Goal: Find specific page/section: Find specific page/section

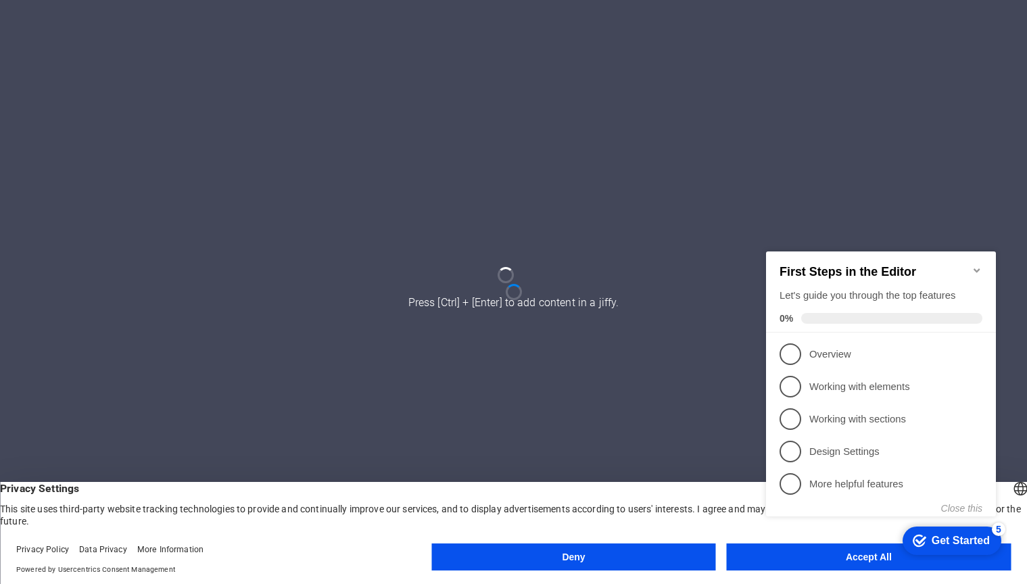
scroll to position [205, 0]
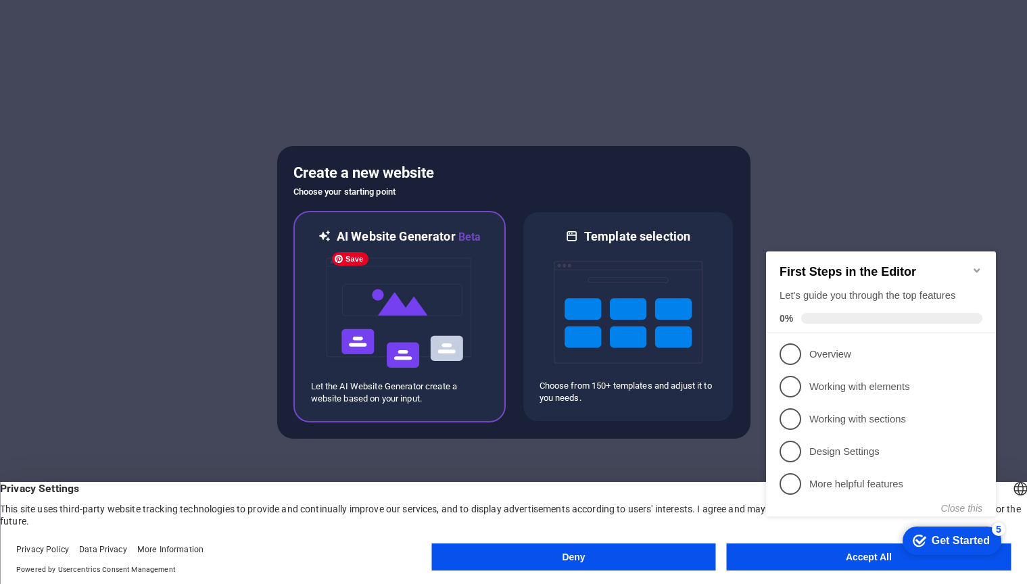
click at [441, 324] on img at bounding box center [399, 312] width 149 height 135
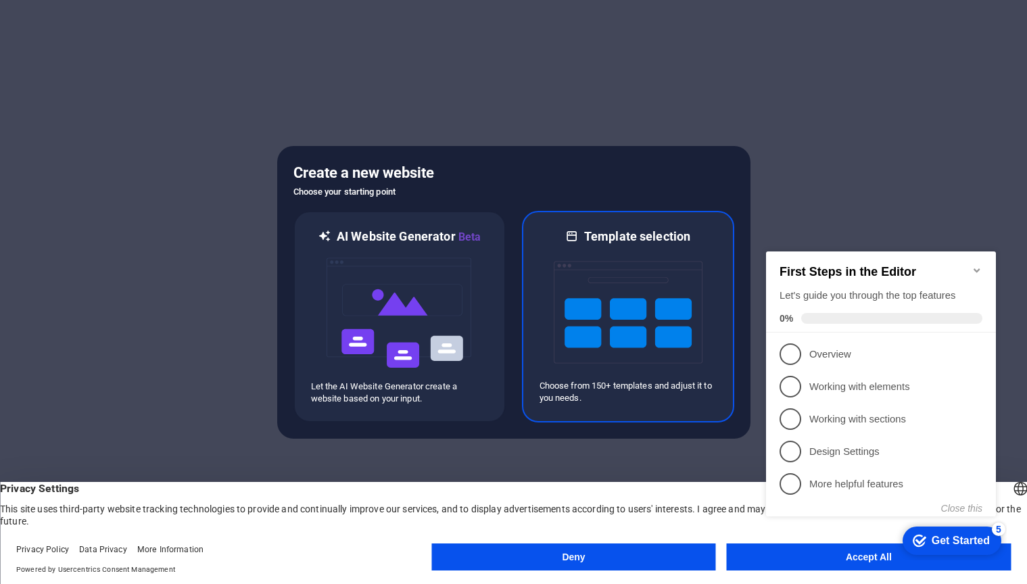
click at [631, 297] on img at bounding box center [628, 312] width 149 height 135
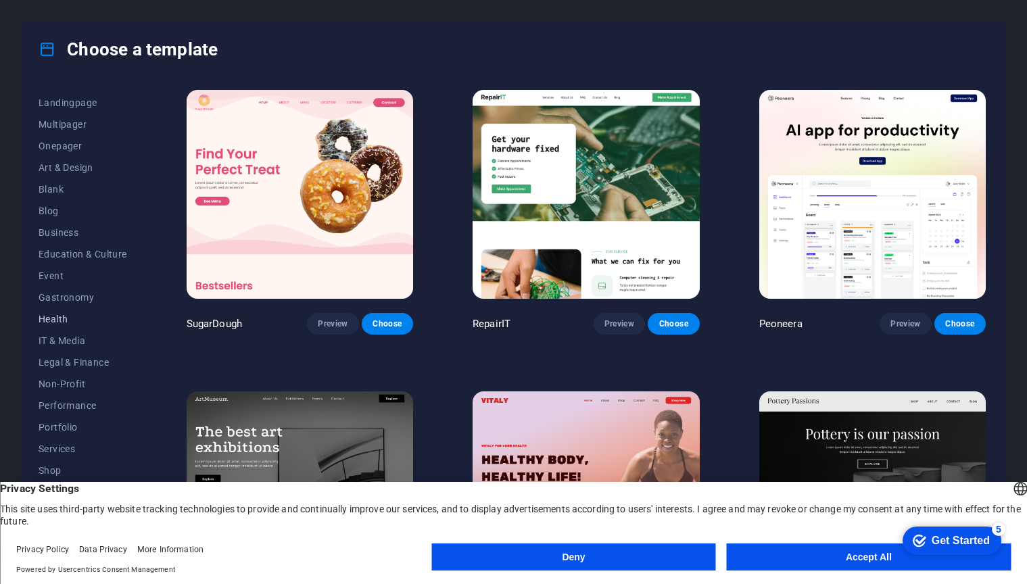
scroll to position [104, 0]
click at [65, 318] on span "IT & Media" at bounding box center [83, 318] width 89 height 11
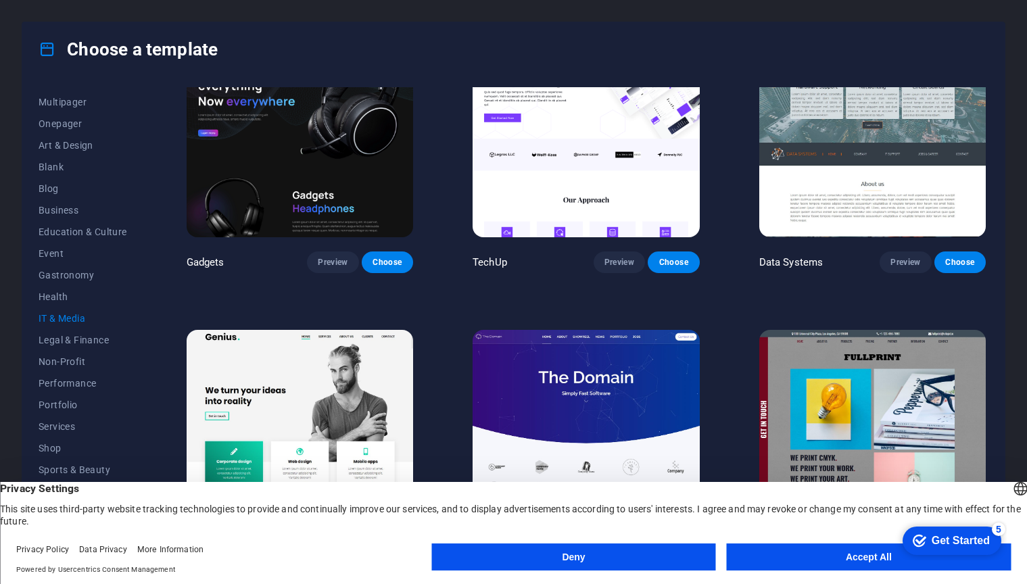
scroll to position [688, 0]
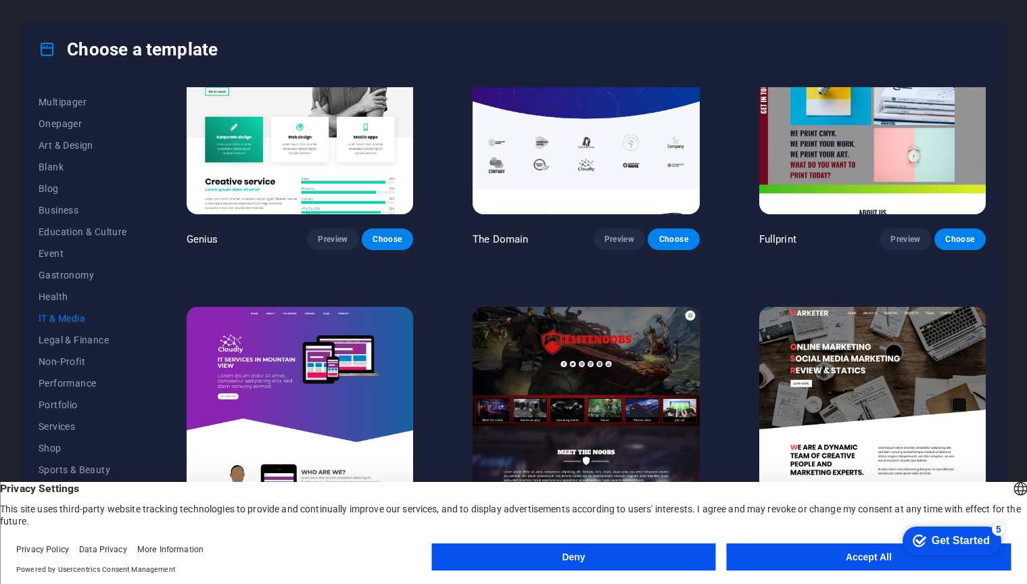
click at [796, 555] on button "Accept All" at bounding box center [869, 557] width 284 height 27
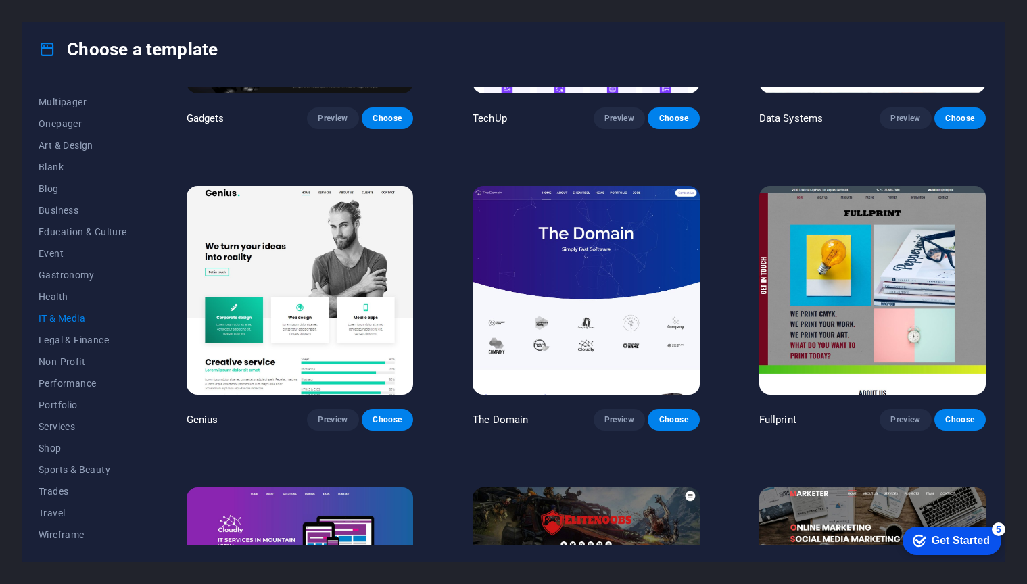
scroll to position [498, 0]
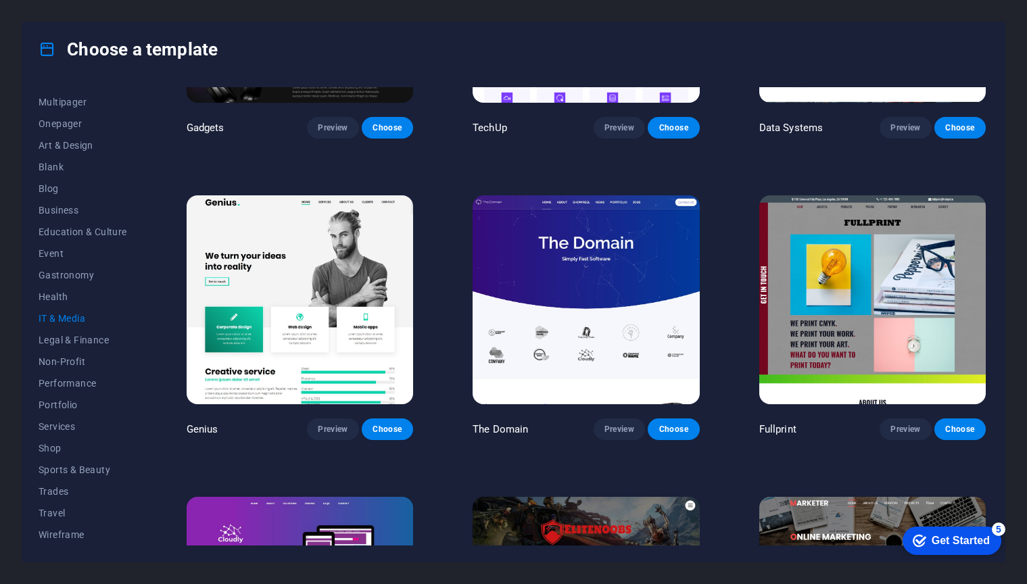
click at [72, 535] on span "Wireframe" at bounding box center [83, 534] width 89 height 11
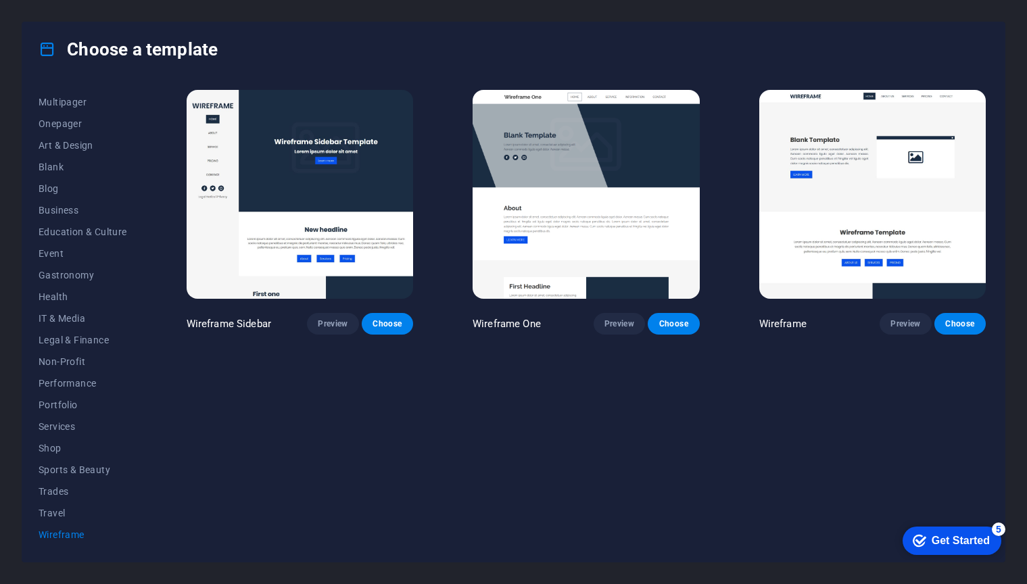
scroll to position [0, 0]
click at [61, 510] on span "Travel" at bounding box center [83, 513] width 89 height 11
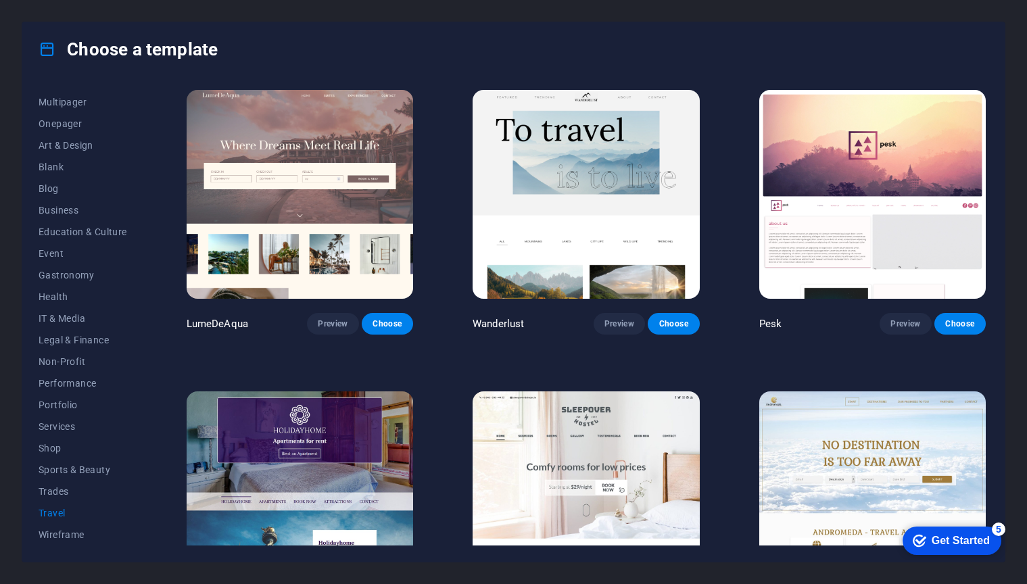
click at [61, 494] on span "Trades" at bounding box center [83, 491] width 89 height 11
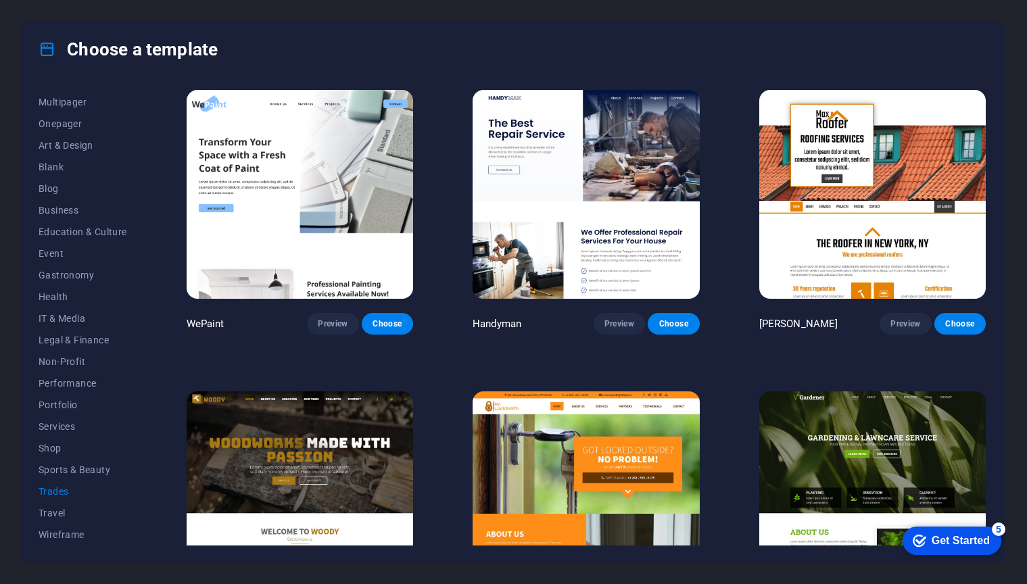
scroll to position [387, 0]
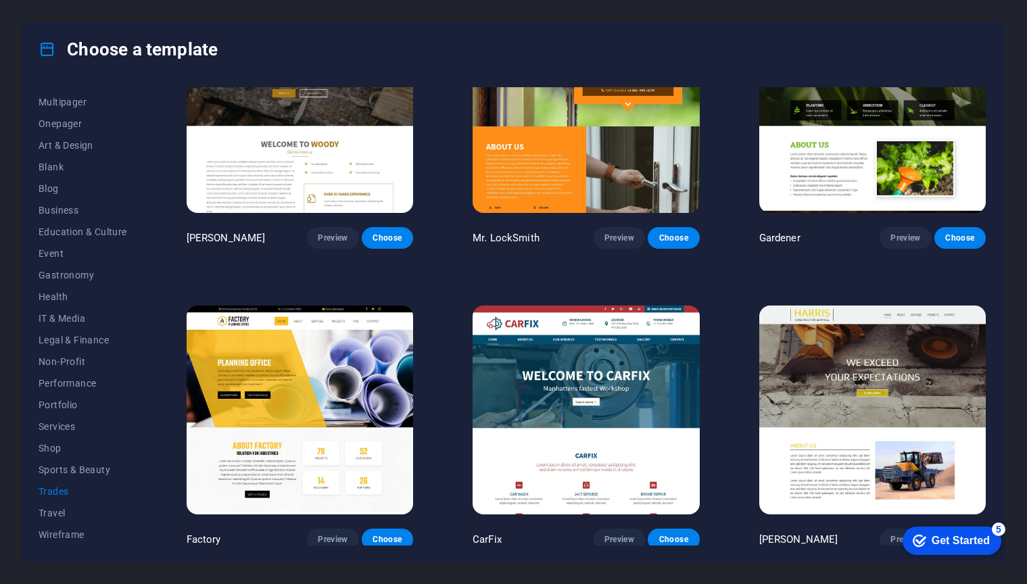
click at [59, 428] on span "Services" at bounding box center [83, 426] width 89 height 11
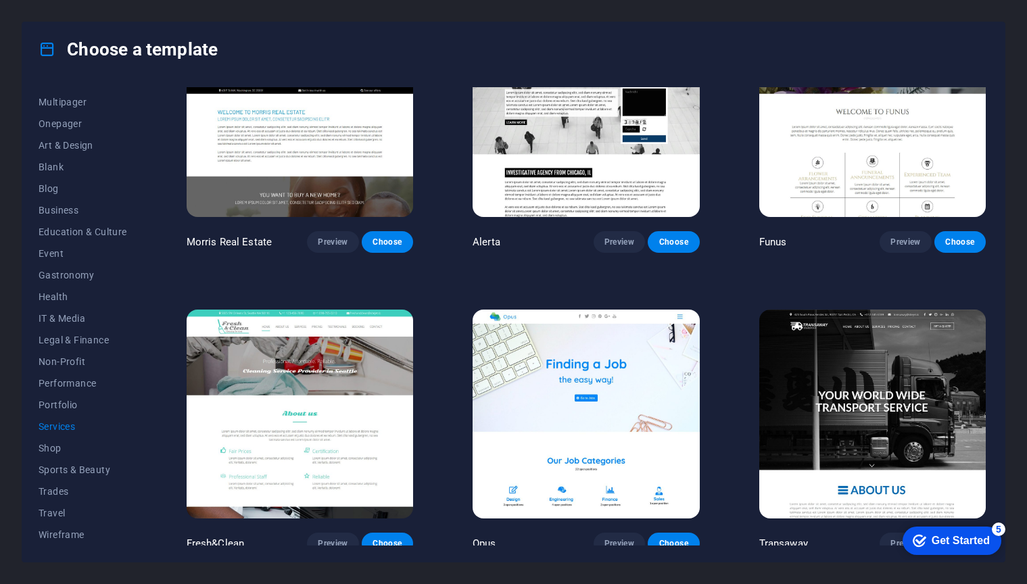
scroll to position [1588, 0]
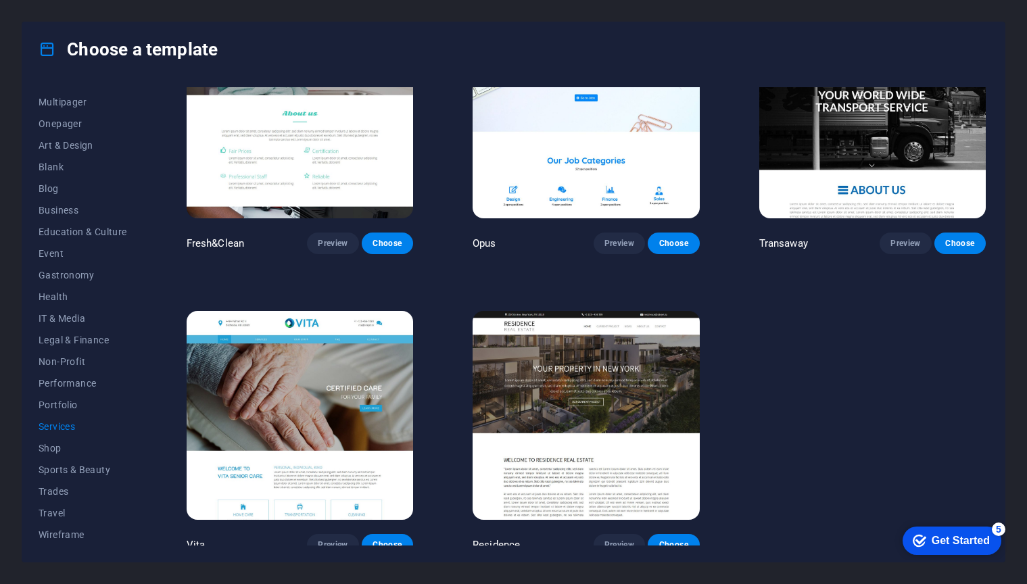
click at [59, 406] on span "Portfolio" at bounding box center [83, 405] width 89 height 11
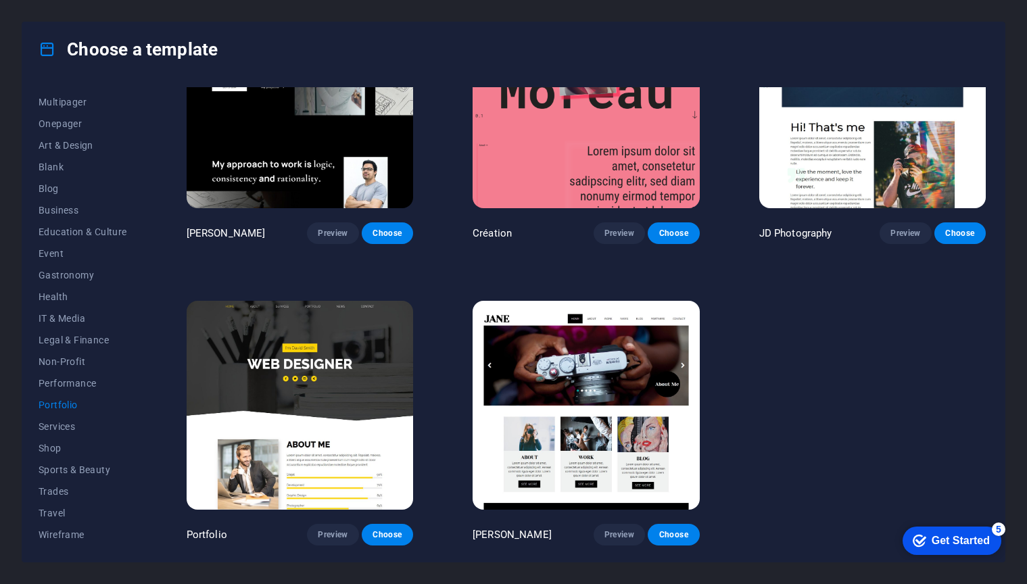
scroll to position [0, 0]
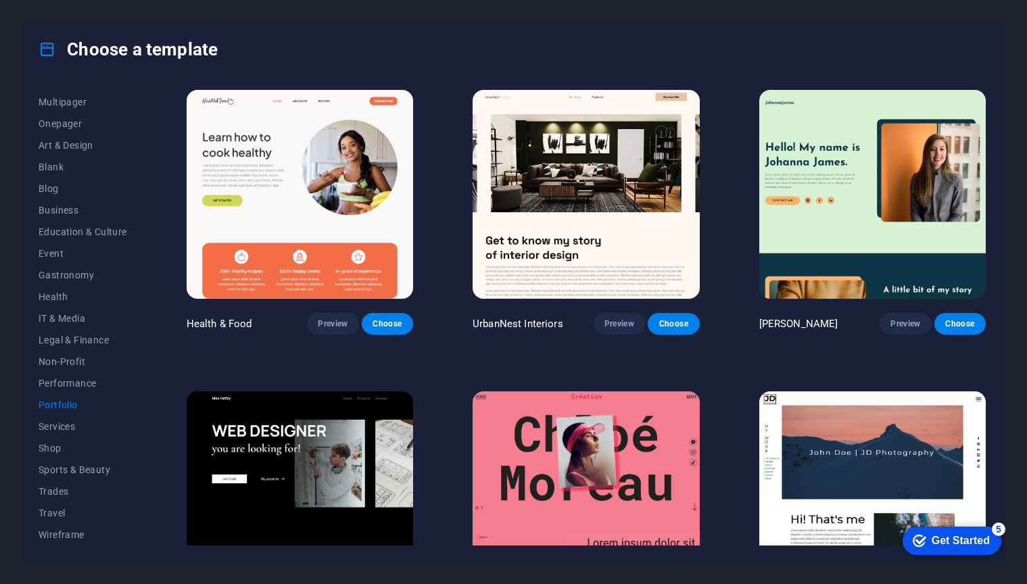
click at [82, 383] on span "Performance" at bounding box center [83, 383] width 89 height 11
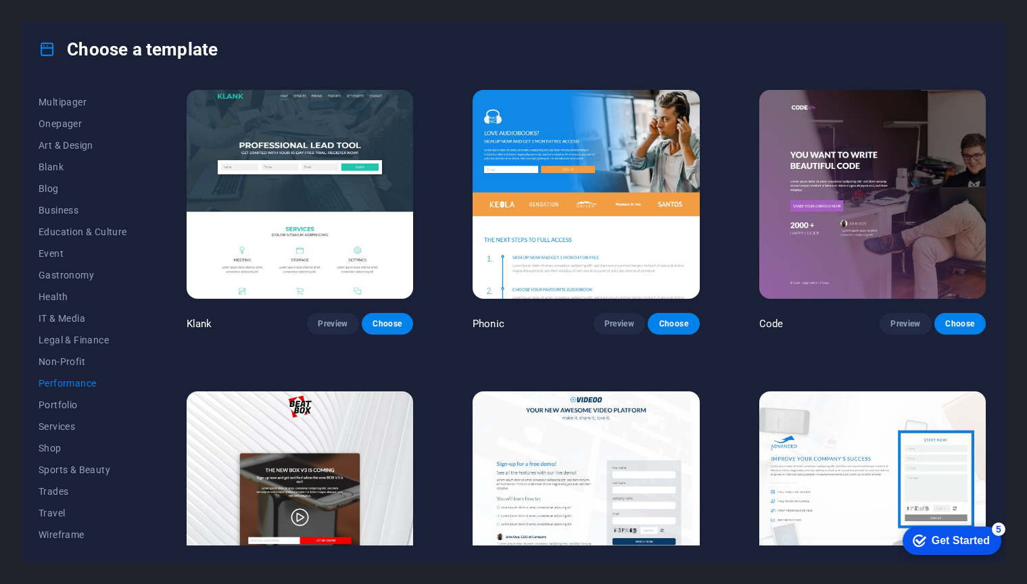
click at [57, 364] on span "Non-Profit" at bounding box center [83, 361] width 89 height 11
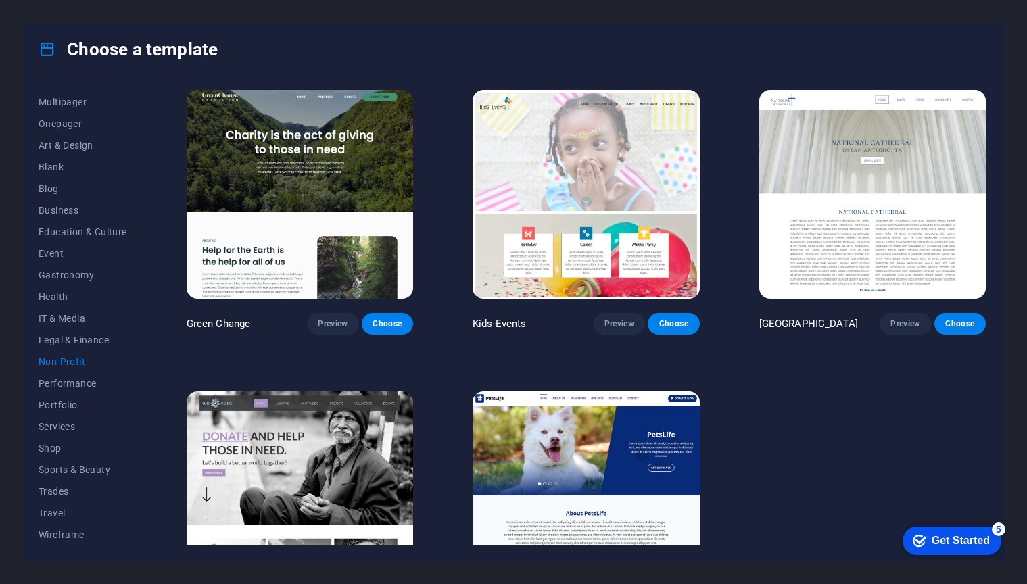
click at [65, 345] on span "Legal & Finance" at bounding box center [83, 340] width 89 height 11
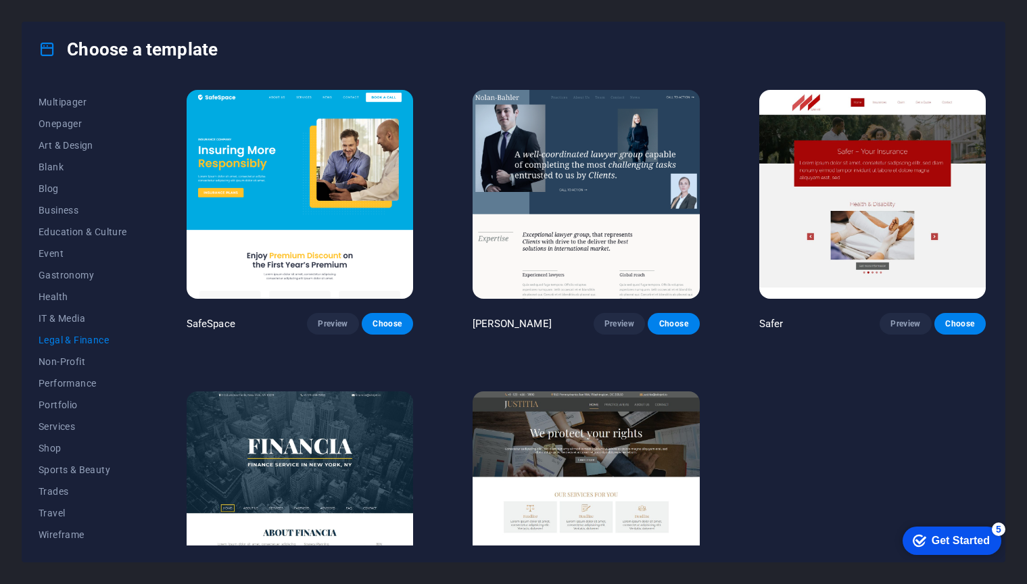
click at [64, 320] on span "IT & Media" at bounding box center [83, 318] width 89 height 11
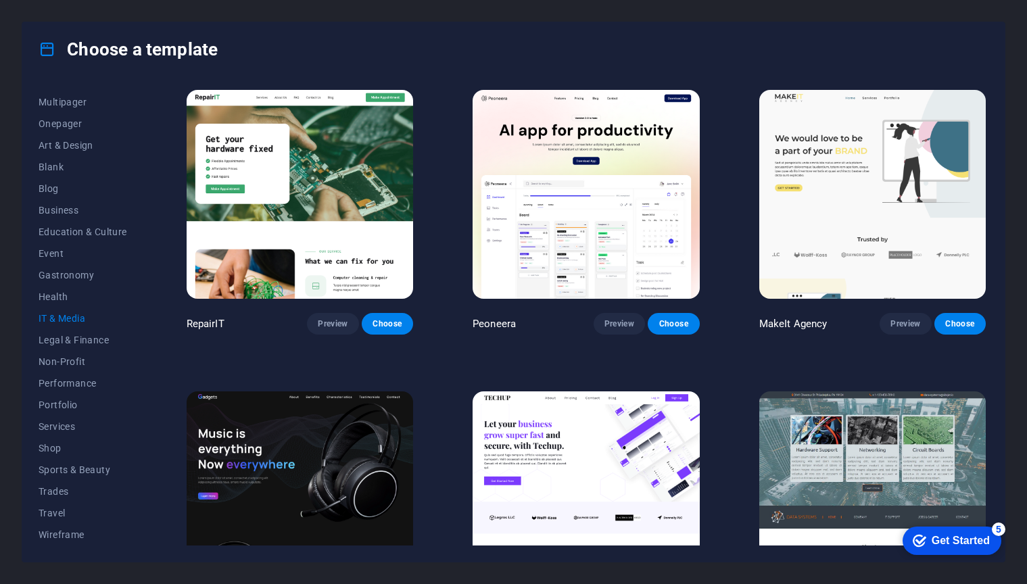
click at [58, 297] on span "Health" at bounding box center [83, 296] width 89 height 11
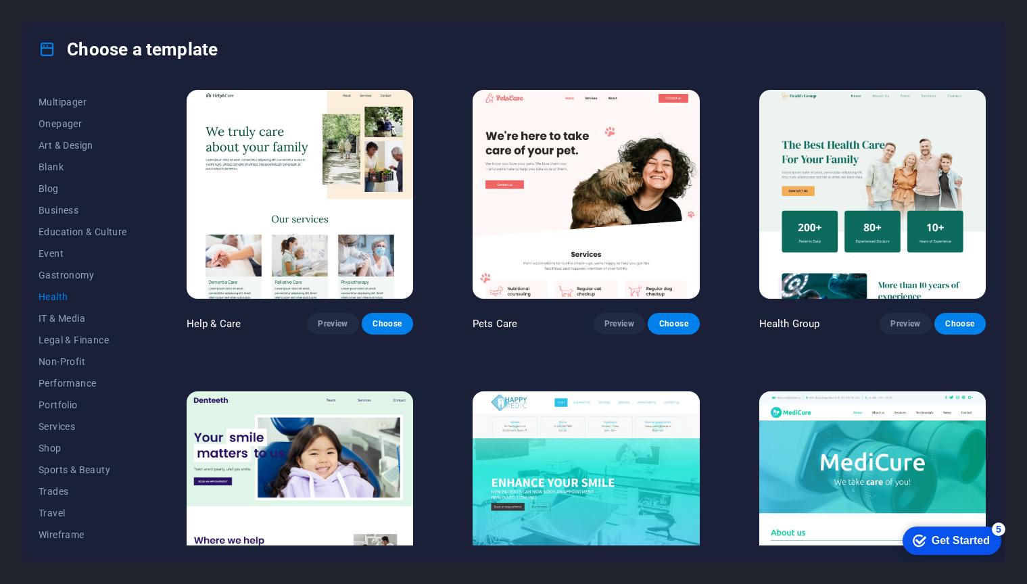
click at [61, 277] on span "Gastronomy" at bounding box center [83, 275] width 89 height 11
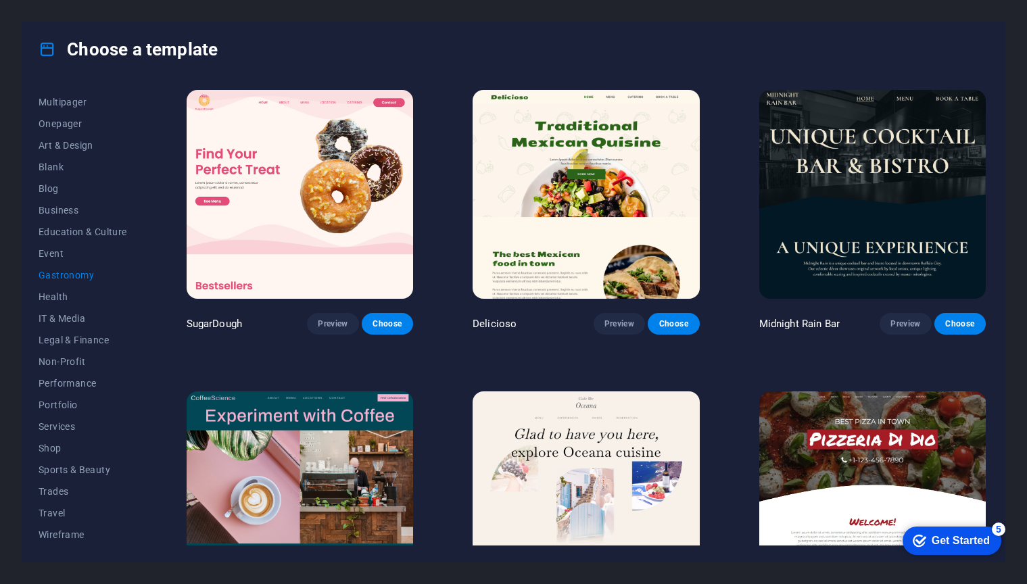
click at [56, 257] on span "Event" at bounding box center [83, 253] width 89 height 11
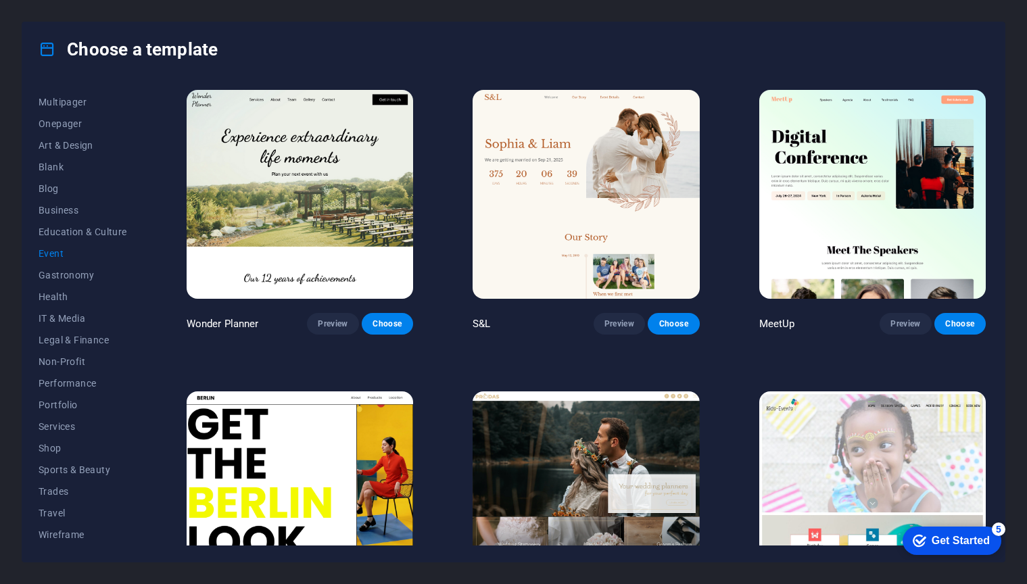
click at [51, 166] on span "Blank" at bounding box center [83, 167] width 89 height 11
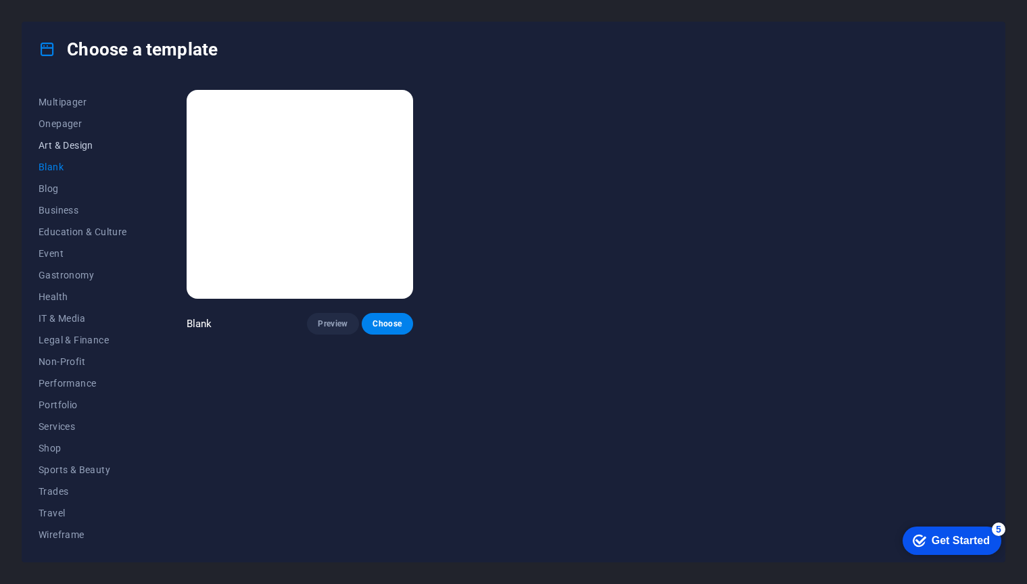
drag, startPoint x: 796, startPoint y: 555, endPoint x: 69, endPoint y: 139, distance: 837.8
click at [69, 140] on span "Art & Design" at bounding box center [83, 145] width 89 height 11
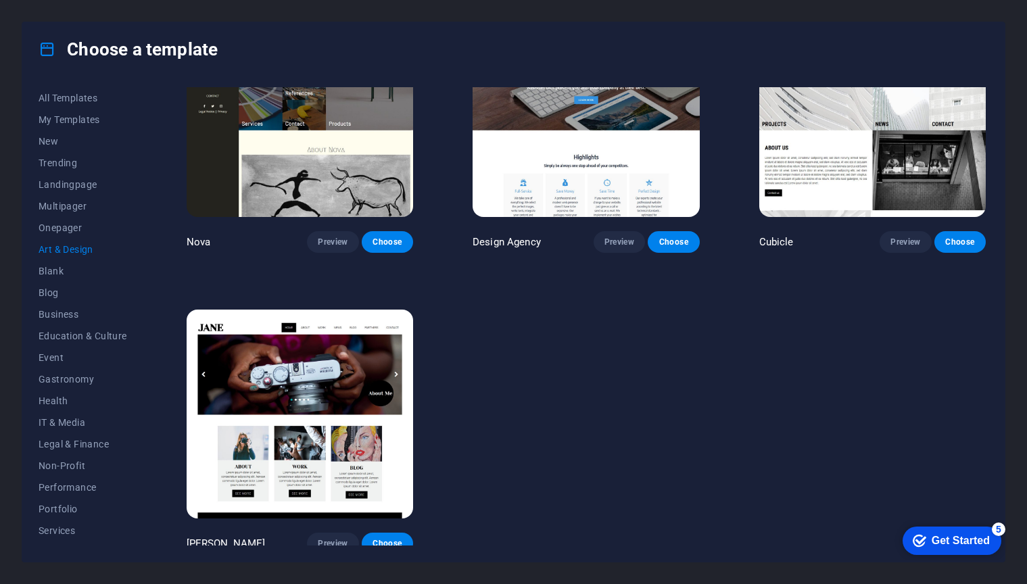
click at [72, 226] on span "Onepager" at bounding box center [83, 227] width 89 height 11
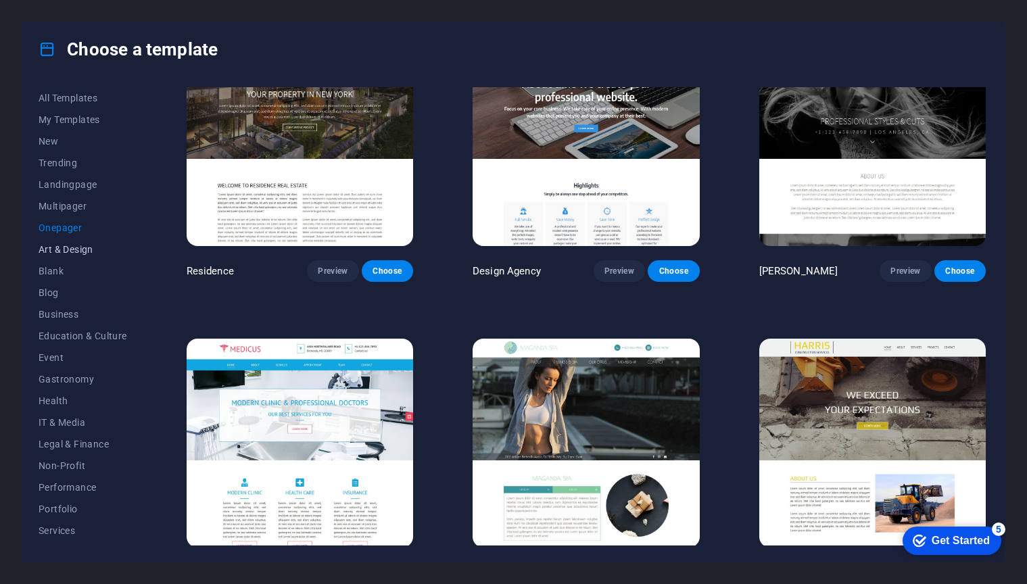
click at [78, 206] on span "Multipager" at bounding box center [83, 206] width 89 height 11
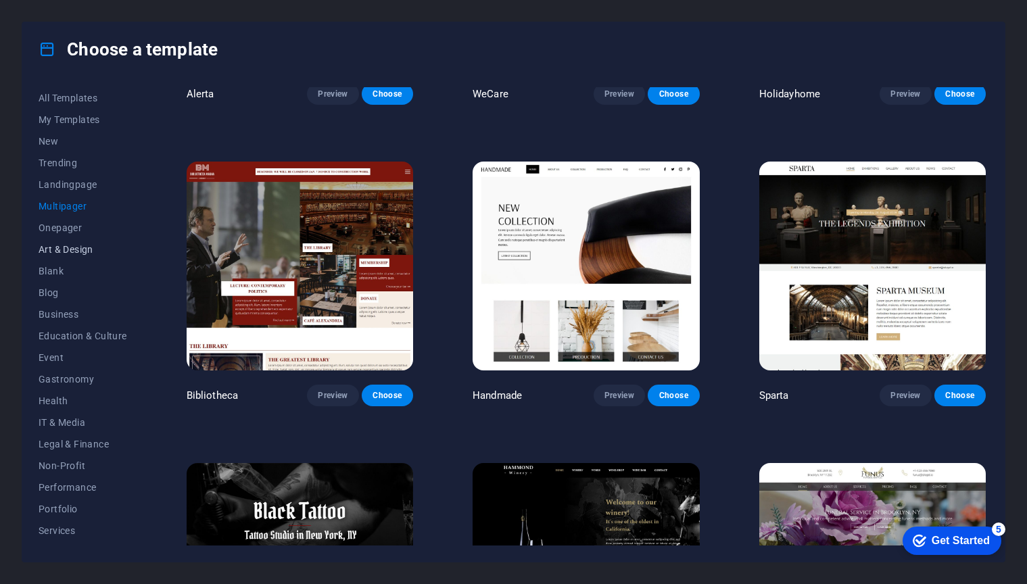
scroll to position [4769, 0]
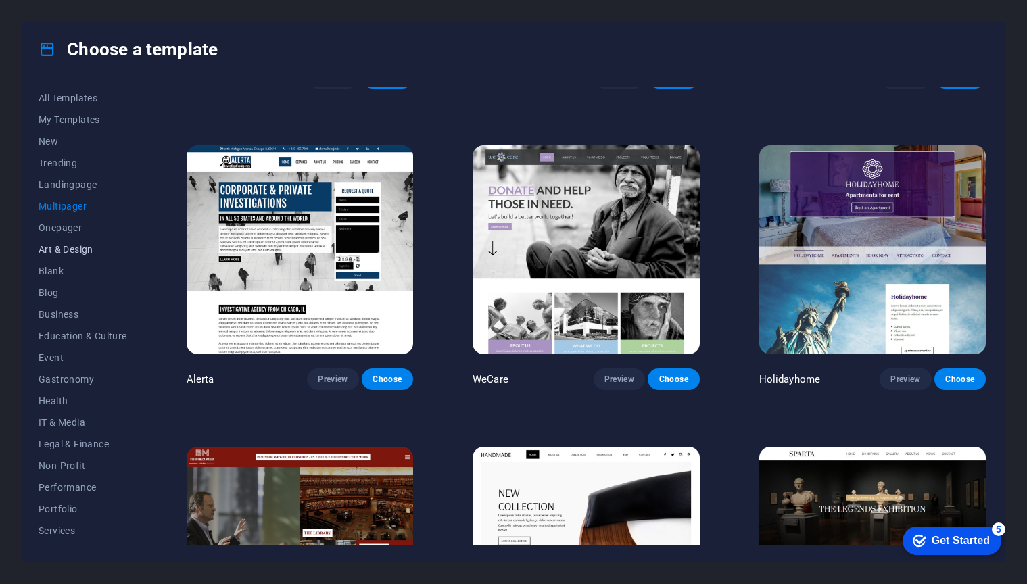
click at [73, 179] on span "Landingpage" at bounding box center [83, 184] width 89 height 11
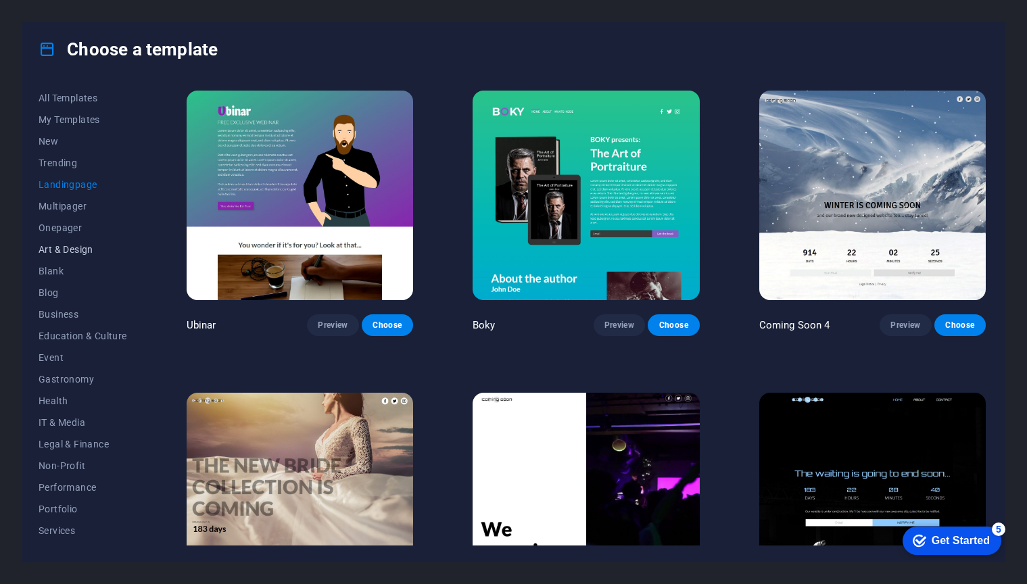
click at [66, 162] on span "Trending" at bounding box center [83, 163] width 89 height 11
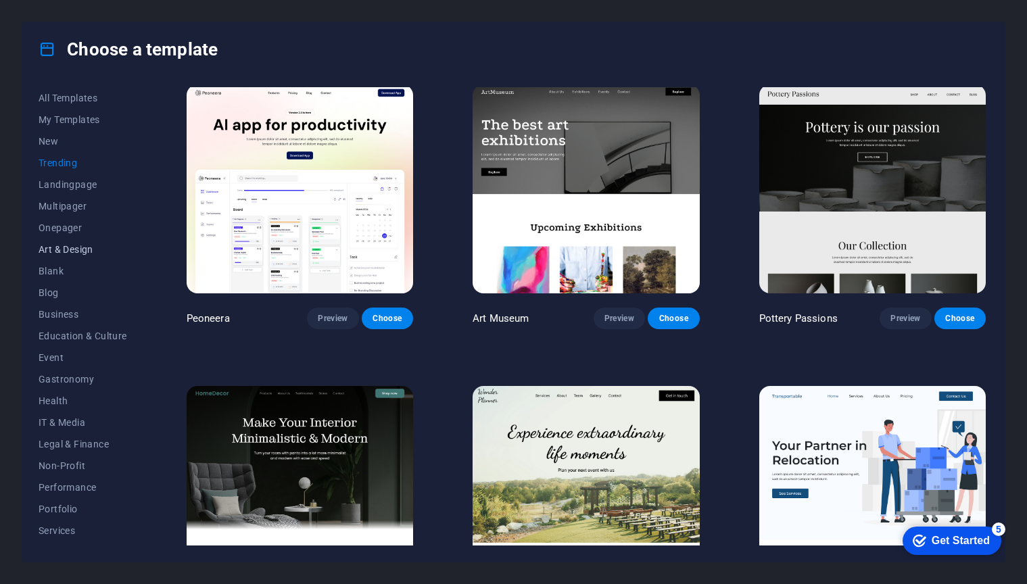
scroll to position [0, 0]
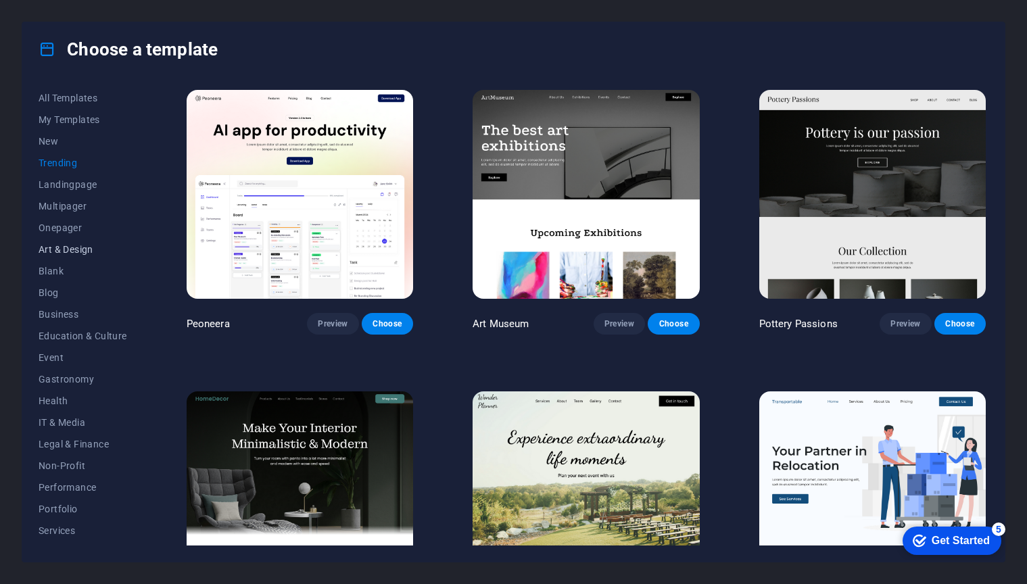
click at [63, 310] on span "Business" at bounding box center [83, 314] width 89 height 11
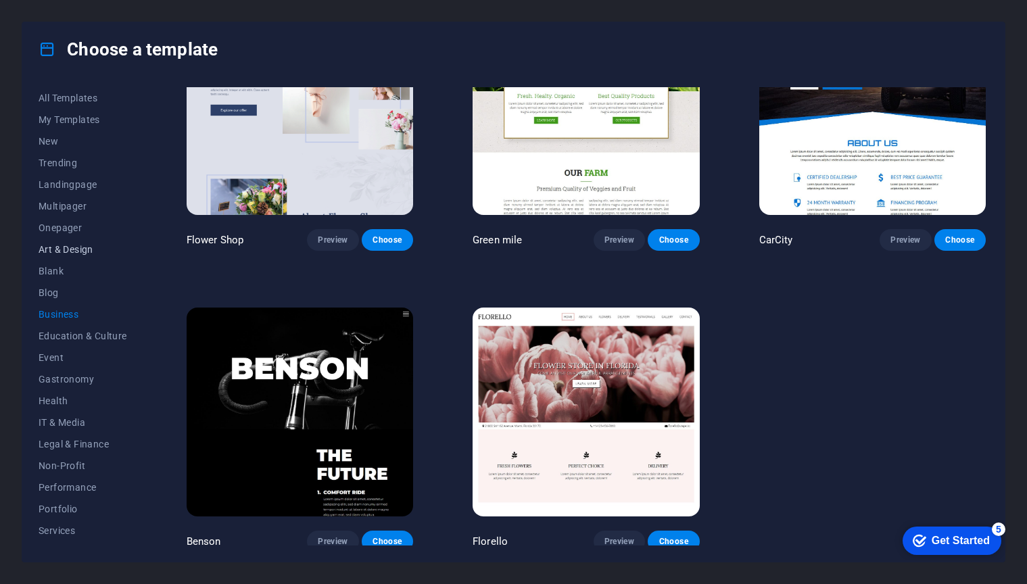
scroll to position [387, 0]
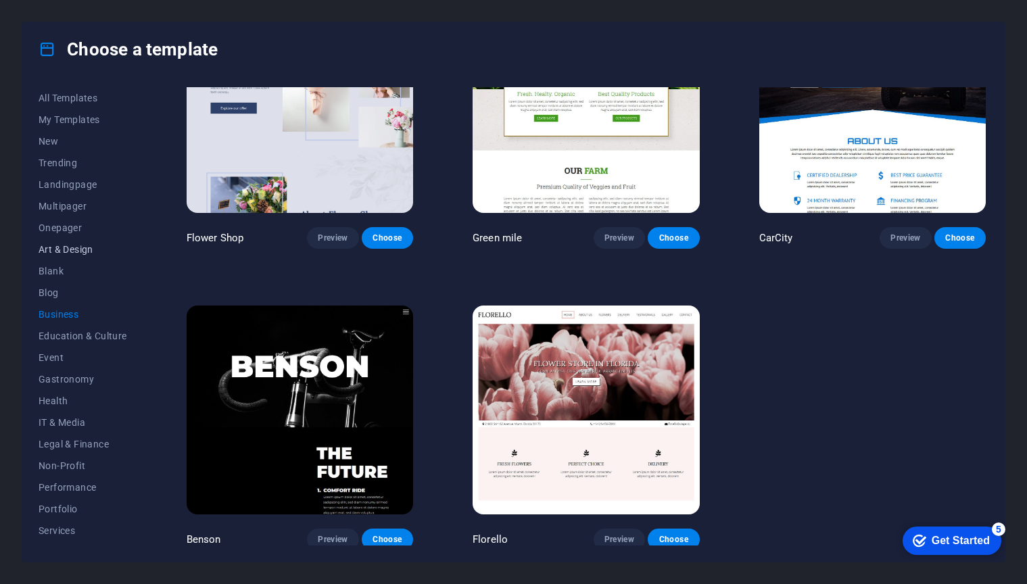
click at [61, 203] on span "Multipager" at bounding box center [83, 206] width 89 height 11
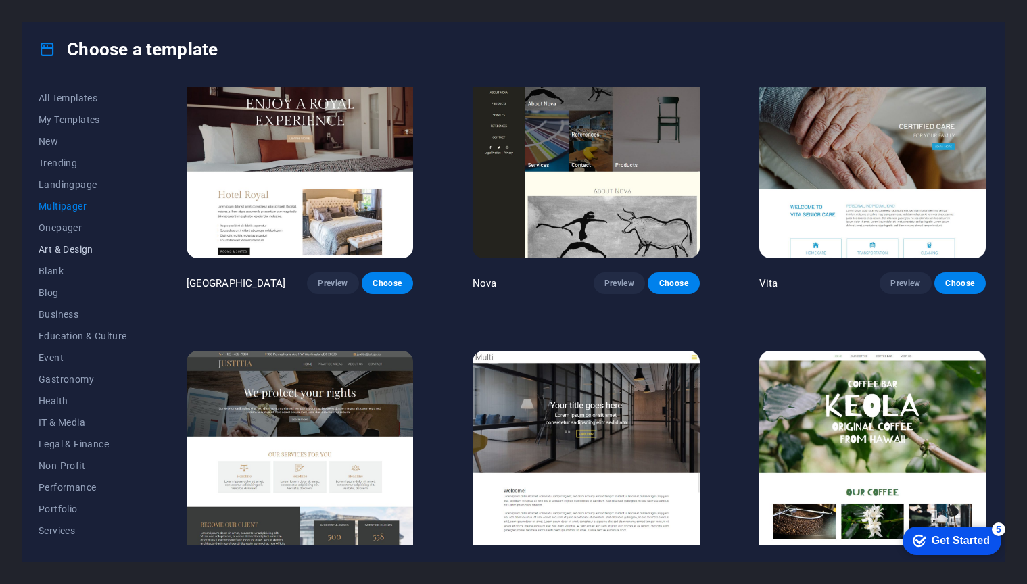
scroll to position [6082, 0]
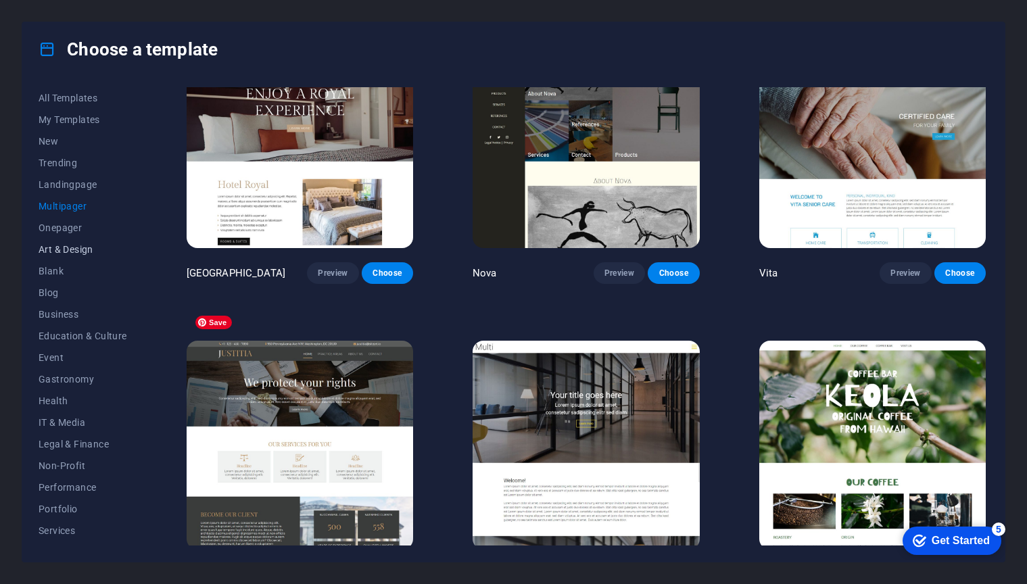
click at [368, 357] on img at bounding box center [300, 445] width 226 height 209
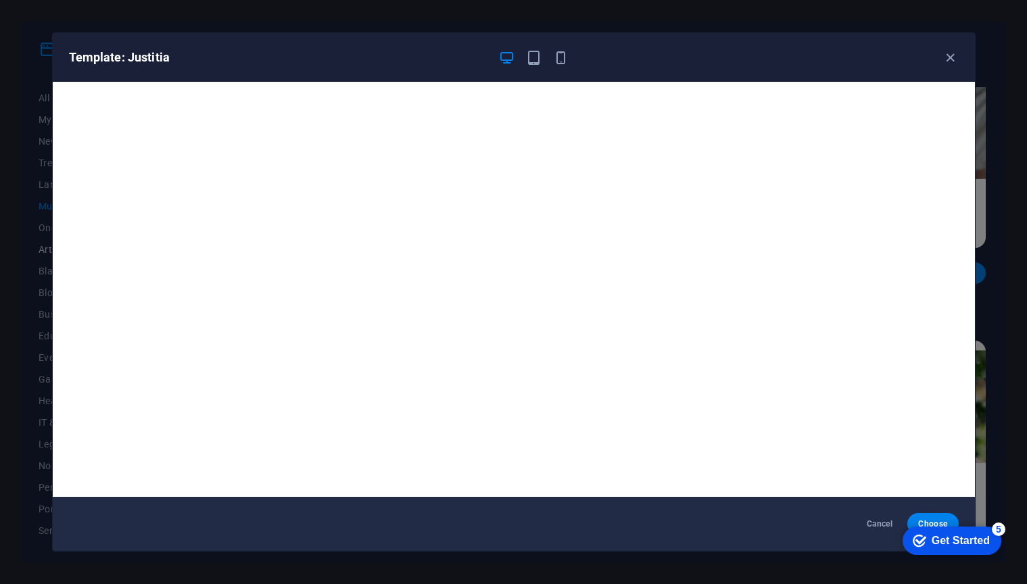
click at [533, 60] on icon "button" at bounding box center [534, 58] width 16 height 16
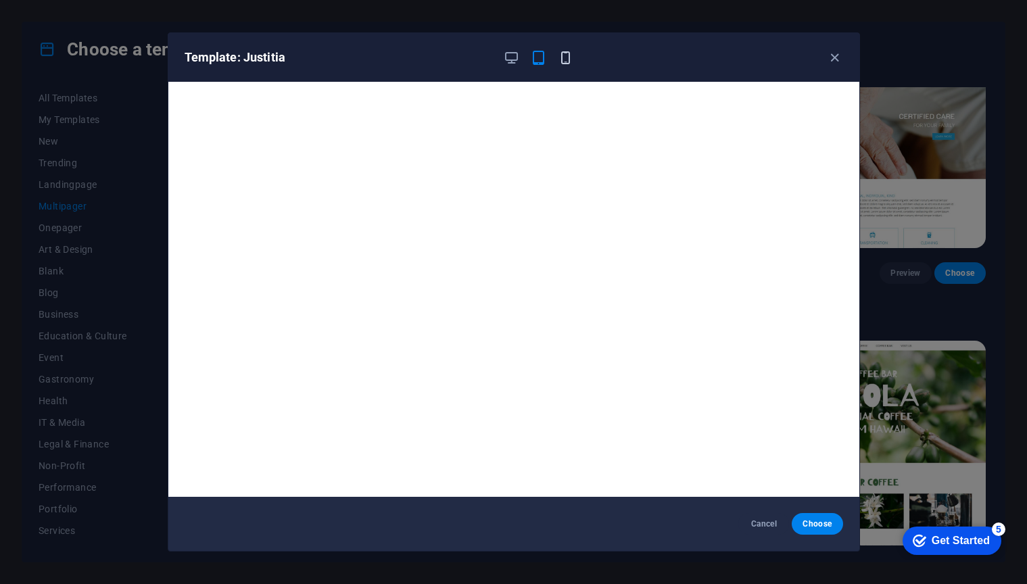
drag, startPoint x: 69, startPoint y: 139, endPoint x: 560, endPoint y: 57, distance: 498.3
click at [560, 57] on icon "button" at bounding box center [566, 58] width 16 height 16
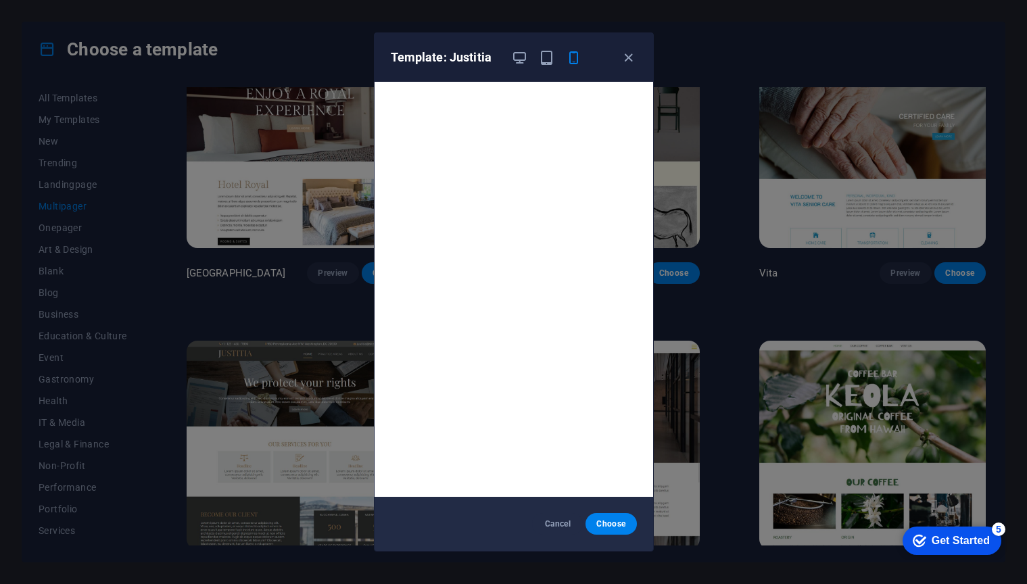
click at [521, 59] on icon "button" at bounding box center [520, 58] width 16 height 16
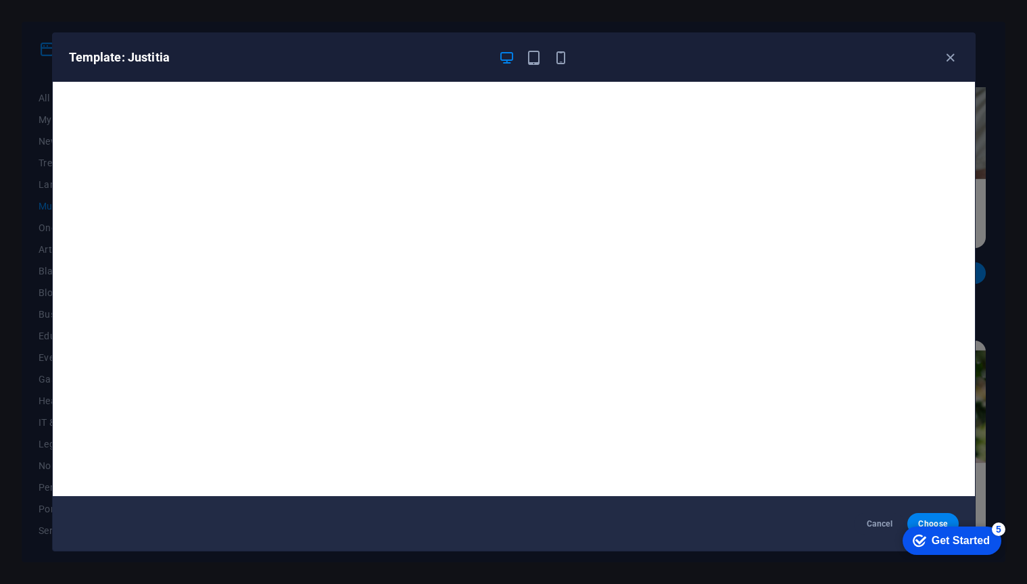
scroll to position [0, 0]
